Goal: Task Accomplishment & Management: Manage account settings

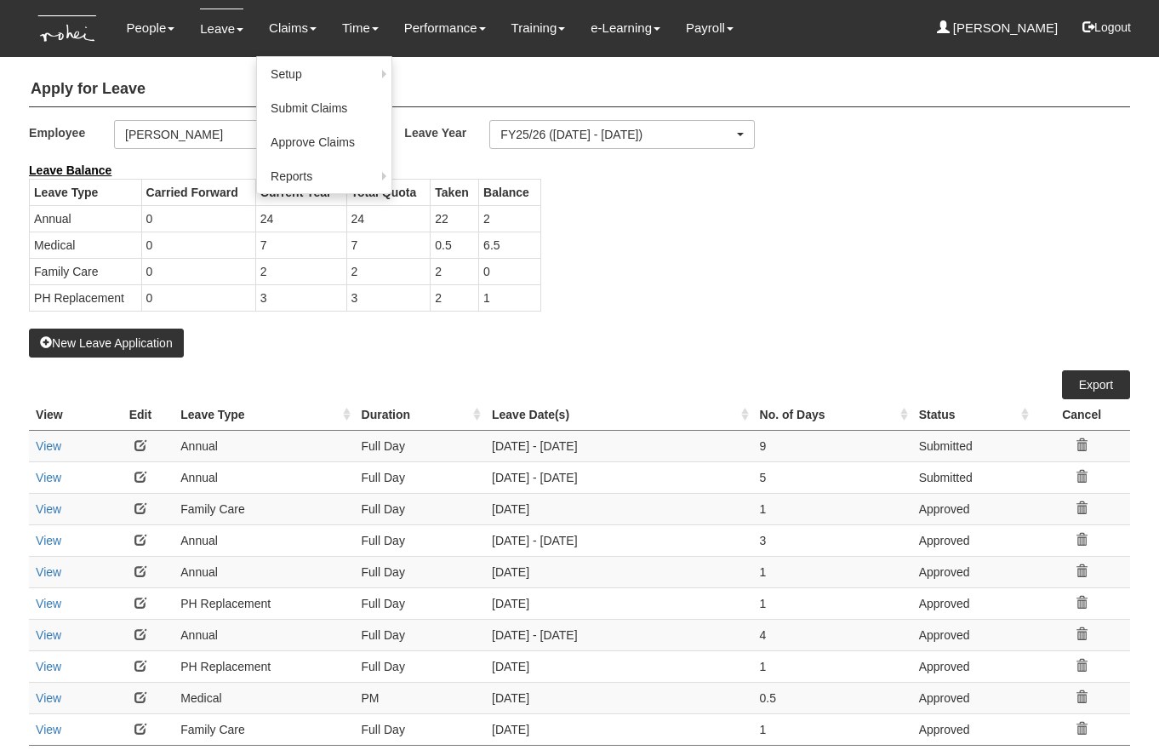
select select "50"
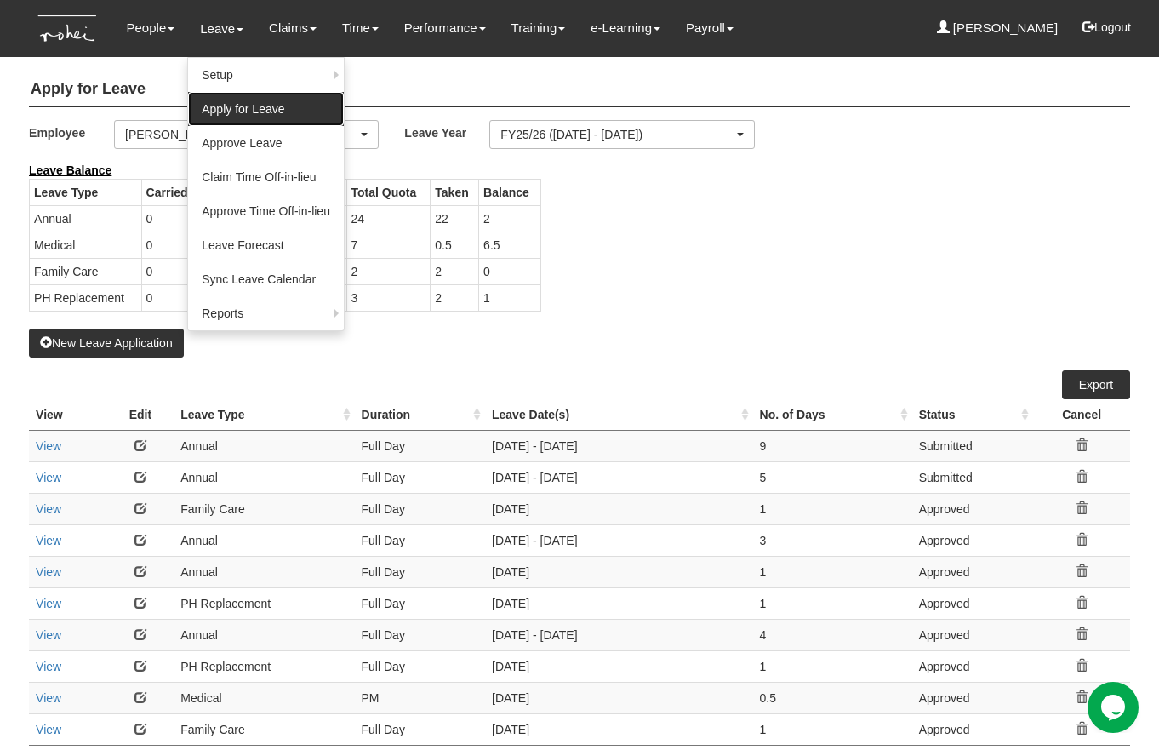
click at [237, 109] on link "Apply for Leave" at bounding box center [266, 109] width 156 height 34
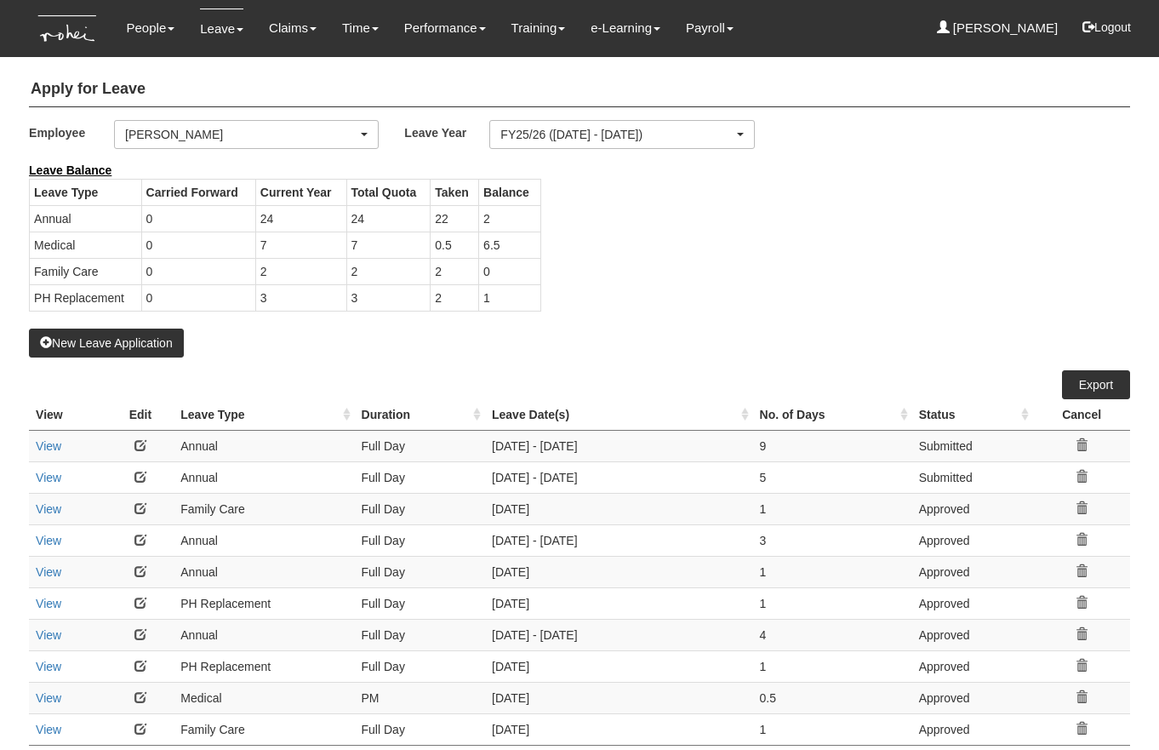
select select "50"
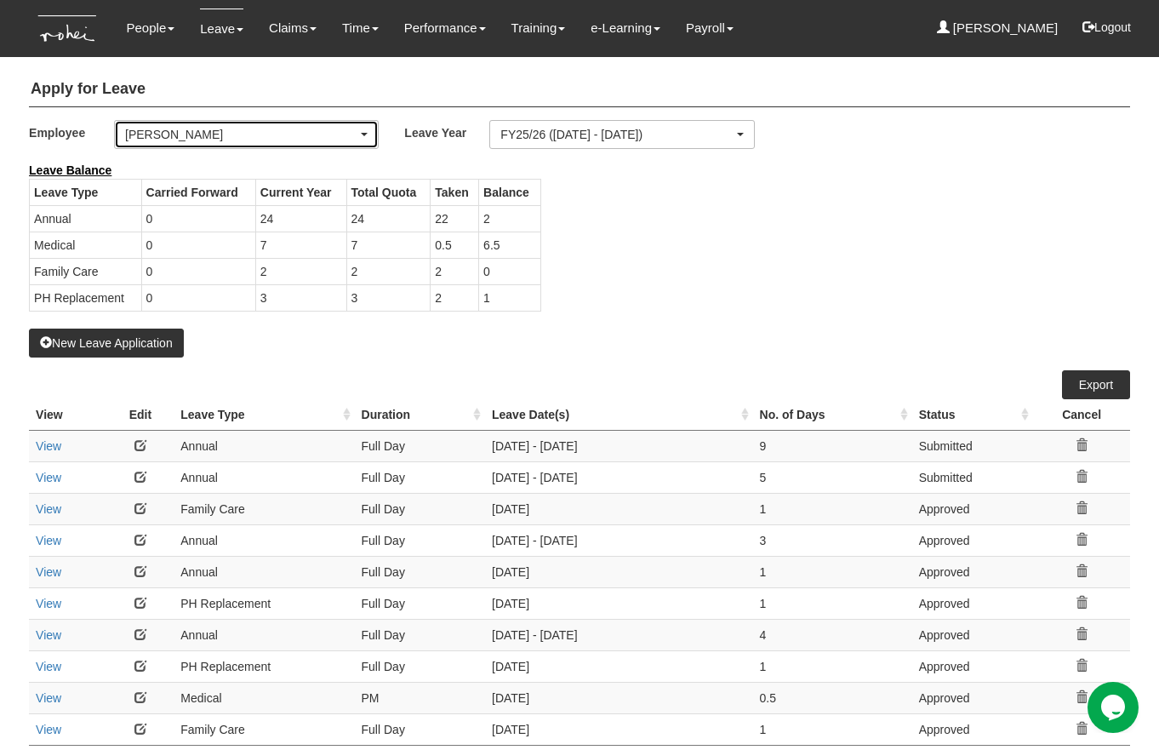
click at [216, 135] on div "[PERSON_NAME]" at bounding box center [241, 134] width 232 height 17
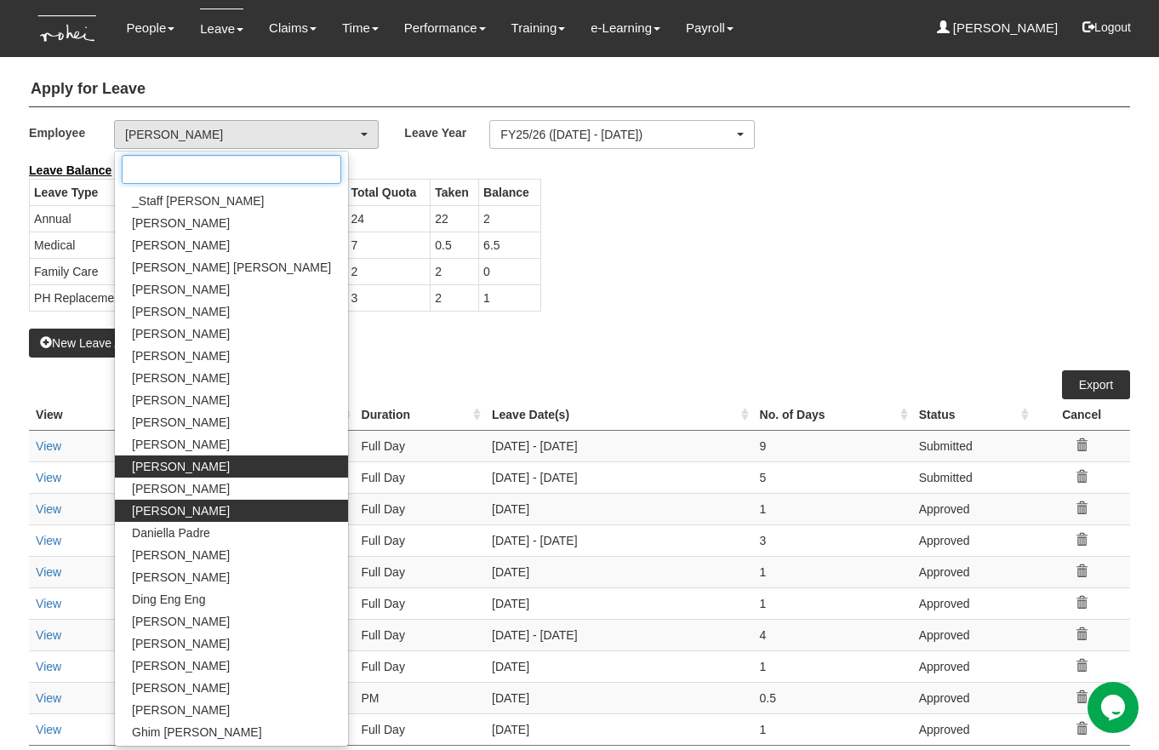
scroll to position [792, 0]
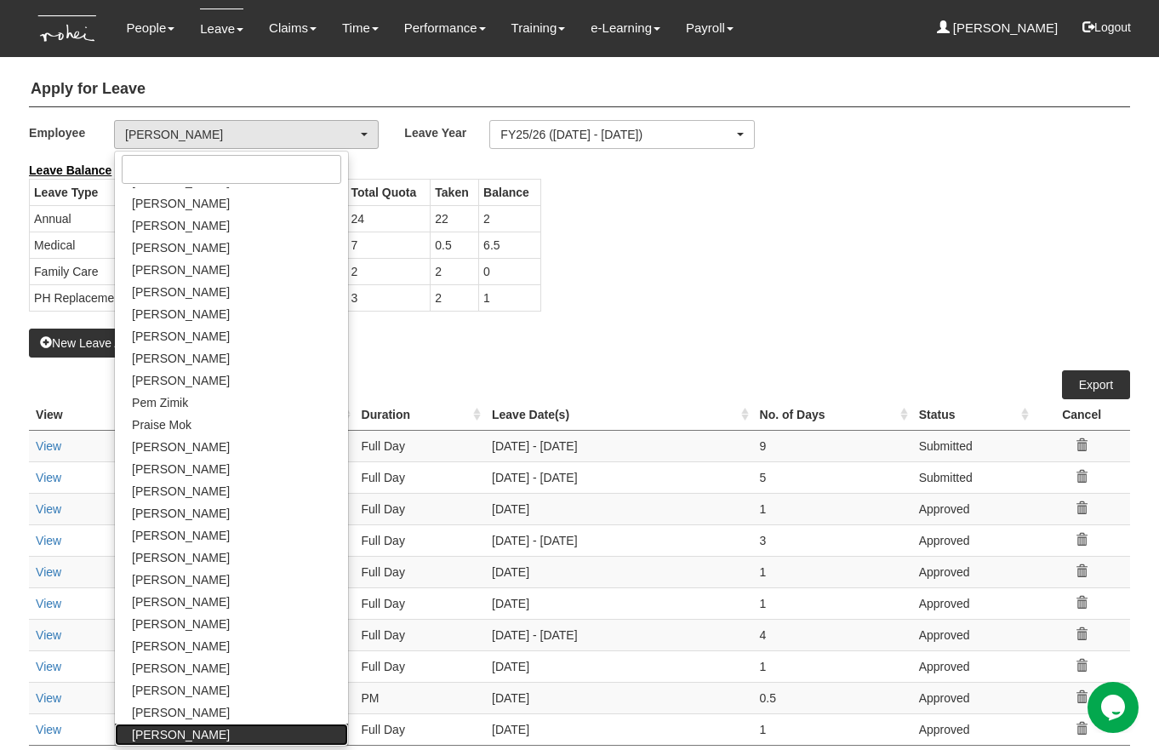
click at [186, 730] on span "[PERSON_NAME]" at bounding box center [181, 734] width 98 height 17
select select "876c00e4-fa50-4167-a49c-d08d05126001"
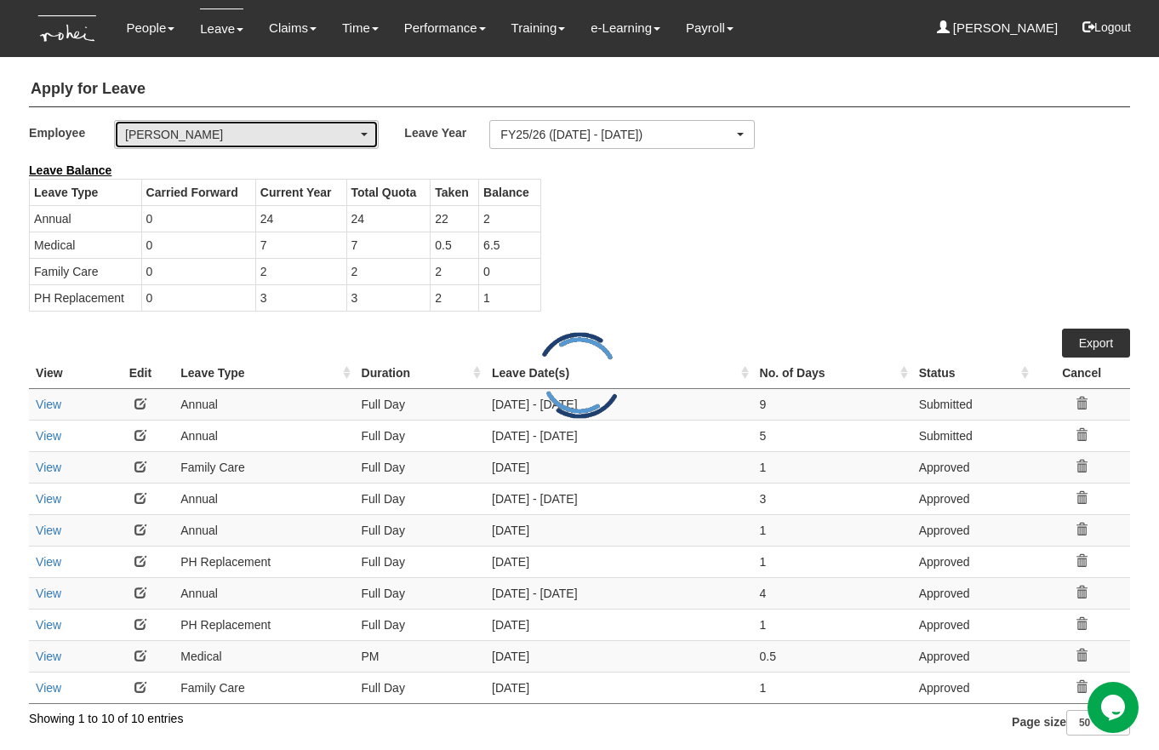
select select "50"
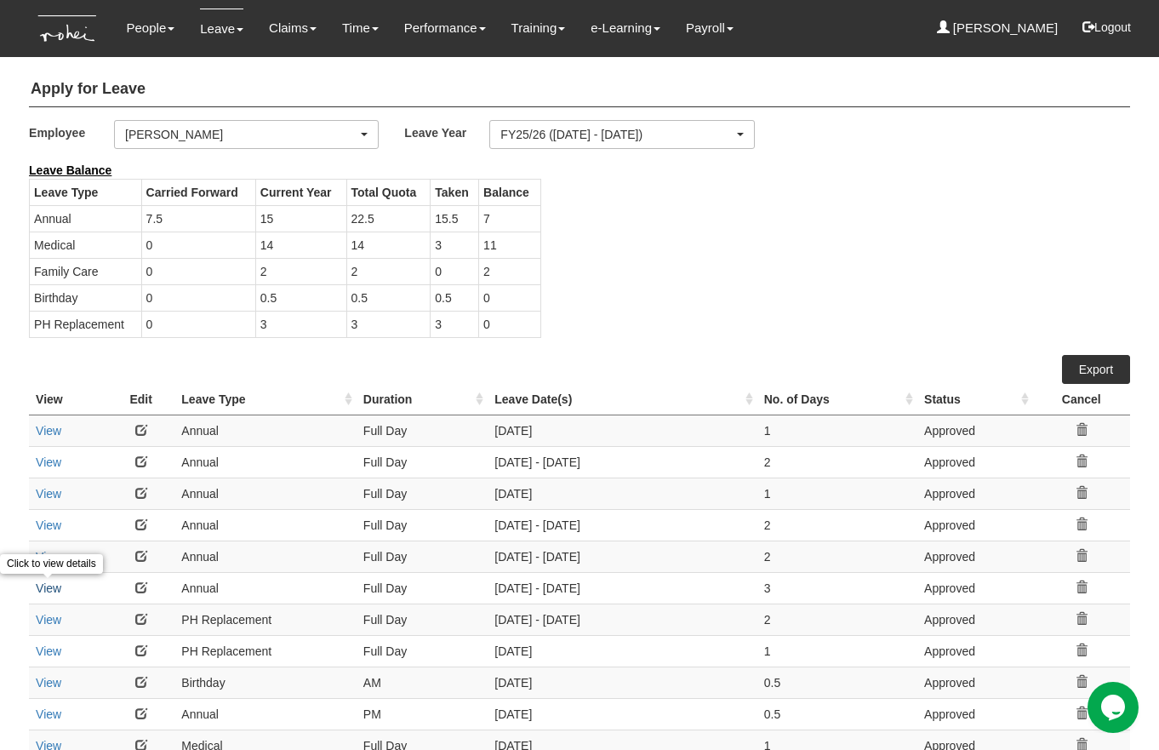
click at [53, 588] on link "View" at bounding box center [49, 588] width 26 height 14
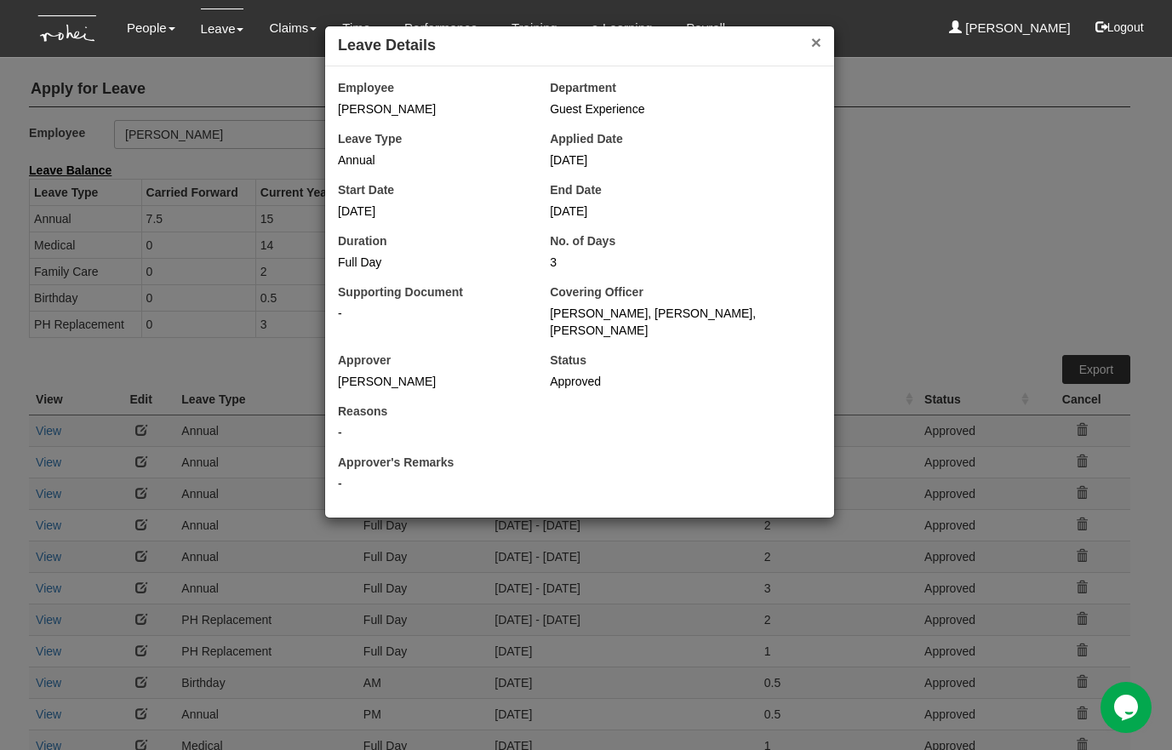
click at [817, 46] on button "×" at bounding box center [816, 42] width 10 height 18
